Goal: Task Accomplishment & Management: Manage account settings

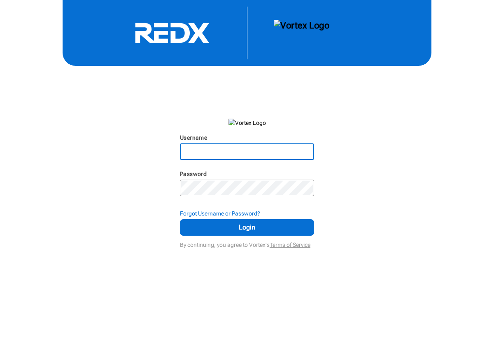
click at [205, 149] on input "Username" at bounding box center [247, 151] width 133 height 15
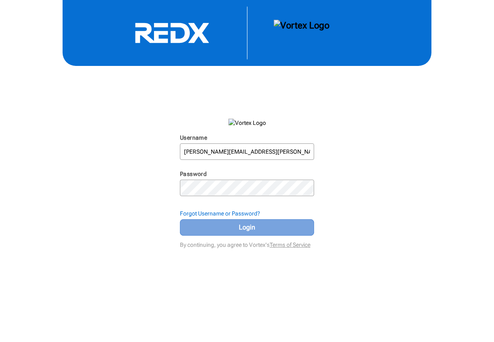
click at [242, 226] on span "Login" at bounding box center [247, 227] width 114 height 10
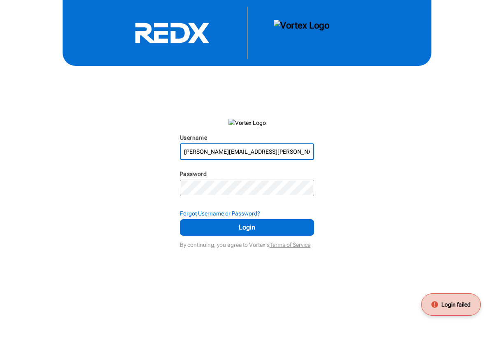
drag, startPoint x: 266, startPoint y: 153, endPoint x: 153, endPoint y: 141, distance: 113.9
click at [153, 142] on div "Username [PERSON_NAME][EMAIL_ADDRESS][PERSON_NAME][DOMAIN_NAME] N/A Password N/…" at bounding box center [247, 125] width 494 height 250
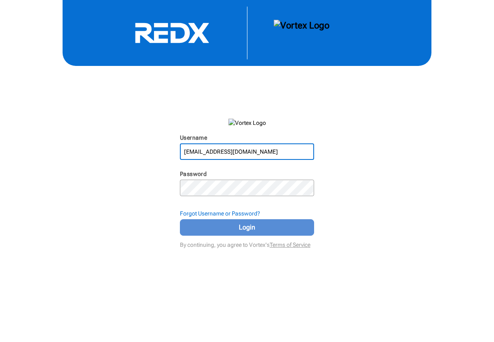
type input "[EMAIL_ADDRESS][DOMAIN_NAME]"
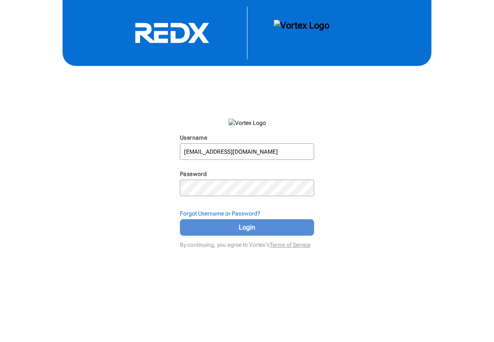
click at [208, 233] on button "Login" at bounding box center [247, 227] width 134 height 16
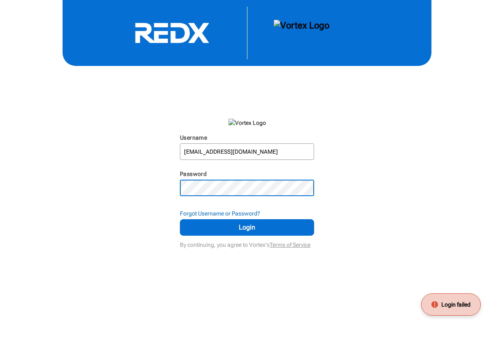
click at [123, 180] on div "Username [EMAIL_ADDRESS][DOMAIN_NAME] N/A Password N/A Forgot Username or Passw…" at bounding box center [247, 125] width 494 height 250
click at [180, 219] on button "Login" at bounding box center [247, 227] width 134 height 16
click at [138, 215] on div "Username [EMAIL_ADDRESS][DOMAIN_NAME] N/A Password N/A Forgot Username or Passw…" at bounding box center [247, 125] width 494 height 250
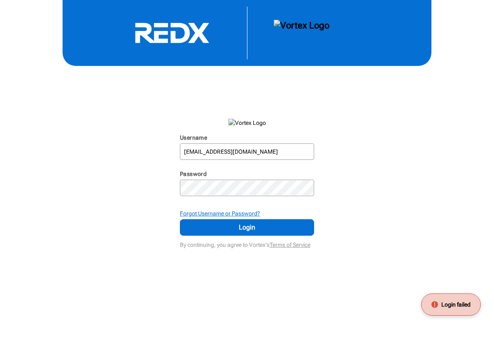
click at [246, 210] on strong "Forgot Username or Password?" at bounding box center [220, 213] width 80 height 7
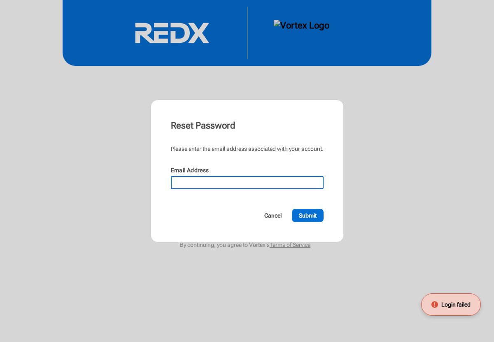
click at [233, 181] on input "Email Address" at bounding box center [247, 183] width 151 height 12
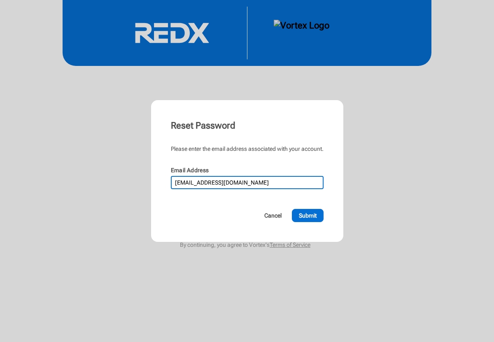
type input "[EMAIL_ADDRESS][DOMAIN_NAME]"
click at [292, 209] on button "Submit" at bounding box center [308, 215] width 32 height 13
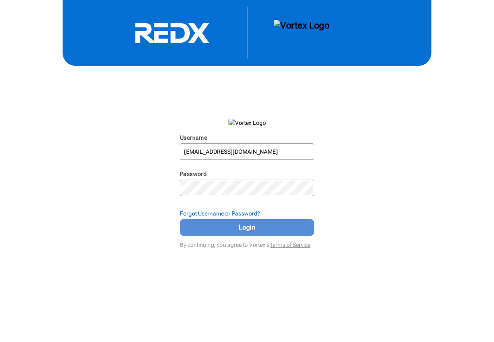
click at [228, 227] on span "Login" at bounding box center [247, 227] width 114 height 10
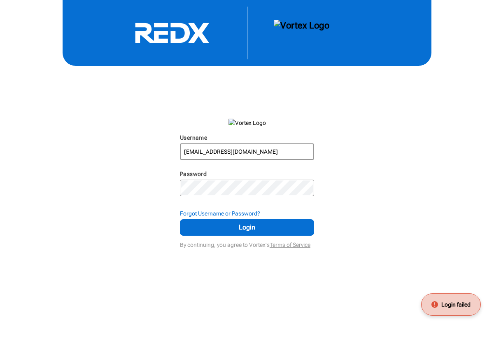
click at [260, 154] on input "[EMAIL_ADDRESS][DOMAIN_NAME]" at bounding box center [247, 151] width 133 height 15
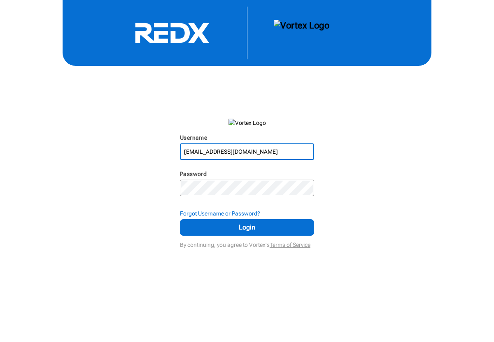
drag, startPoint x: 267, startPoint y: 153, endPoint x: -45, endPoint y: 126, distance: 313.0
click at [0, 126] on html "#REDX-logo-white .cls-1 { fill: #fff; }" at bounding box center [247, 171] width 494 height 342
type input "[PERSON_NAME][EMAIL_ADDRESS][PERSON_NAME][DOMAIN_NAME]"
click at [180, 219] on button "Login" at bounding box center [247, 227] width 134 height 16
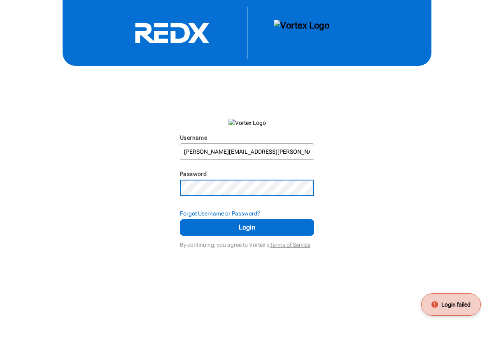
click at [92, 150] on div "Username [PERSON_NAME][EMAIL_ADDRESS][PERSON_NAME][DOMAIN_NAME] N/A Password N/…" at bounding box center [247, 125] width 494 height 250
click at [180, 219] on button "Login" at bounding box center [247, 227] width 134 height 16
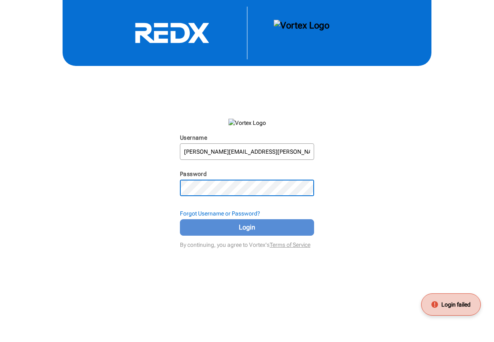
click at [211, 230] on span "Login" at bounding box center [247, 227] width 114 height 10
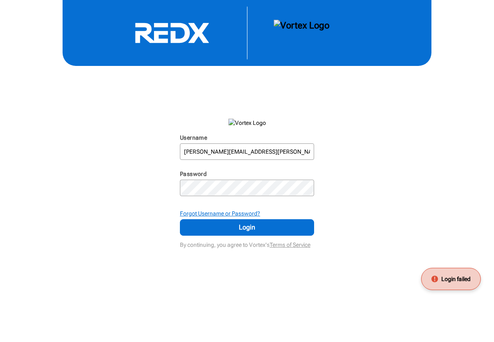
click at [240, 215] on strong "Forgot Username or Password?" at bounding box center [220, 213] width 80 height 7
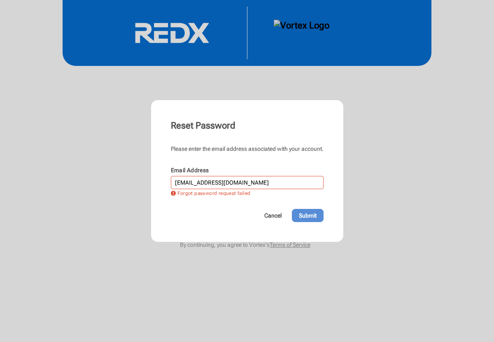
click at [306, 215] on span "Submit" at bounding box center [308, 215] width 18 height 8
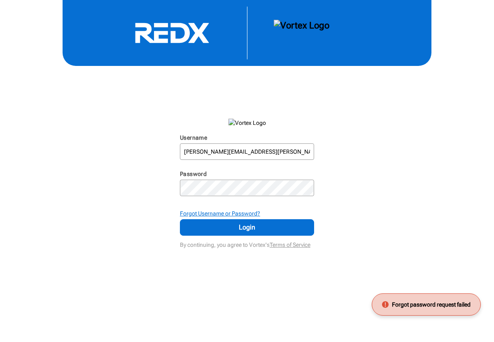
click at [225, 212] on strong "Forgot Username or Password?" at bounding box center [220, 213] width 80 height 7
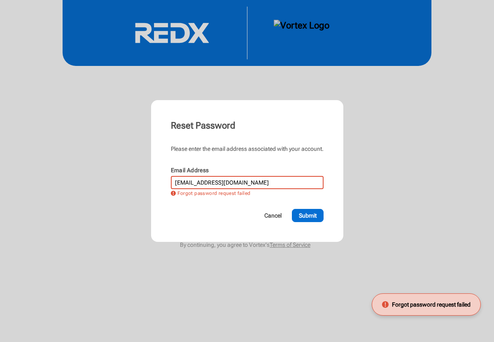
click at [237, 186] on input "[EMAIL_ADDRESS][DOMAIN_NAME]" at bounding box center [247, 183] width 151 height 12
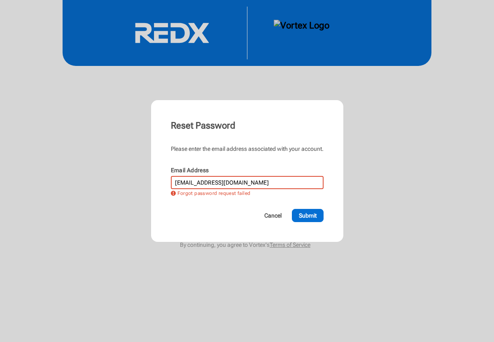
drag, startPoint x: 264, startPoint y: 187, endPoint x: 130, endPoint y: 178, distance: 133.8
click at [130, 178] on div "Reset Password Please enter the email address associated with your account. Ema…" at bounding box center [247, 171] width 494 height 342
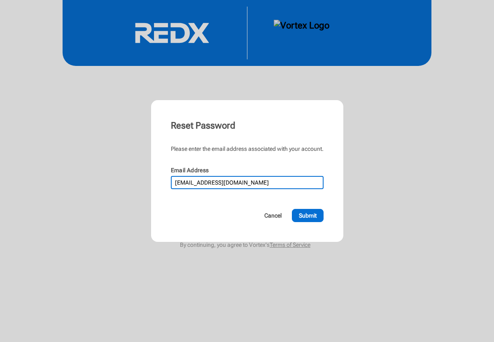
type input "[EMAIL_ADDRESS][DOMAIN_NAME]"
click at [292, 209] on button "Submit" at bounding box center [308, 215] width 32 height 13
